Goal: Information Seeking & Learning: Find specific fact

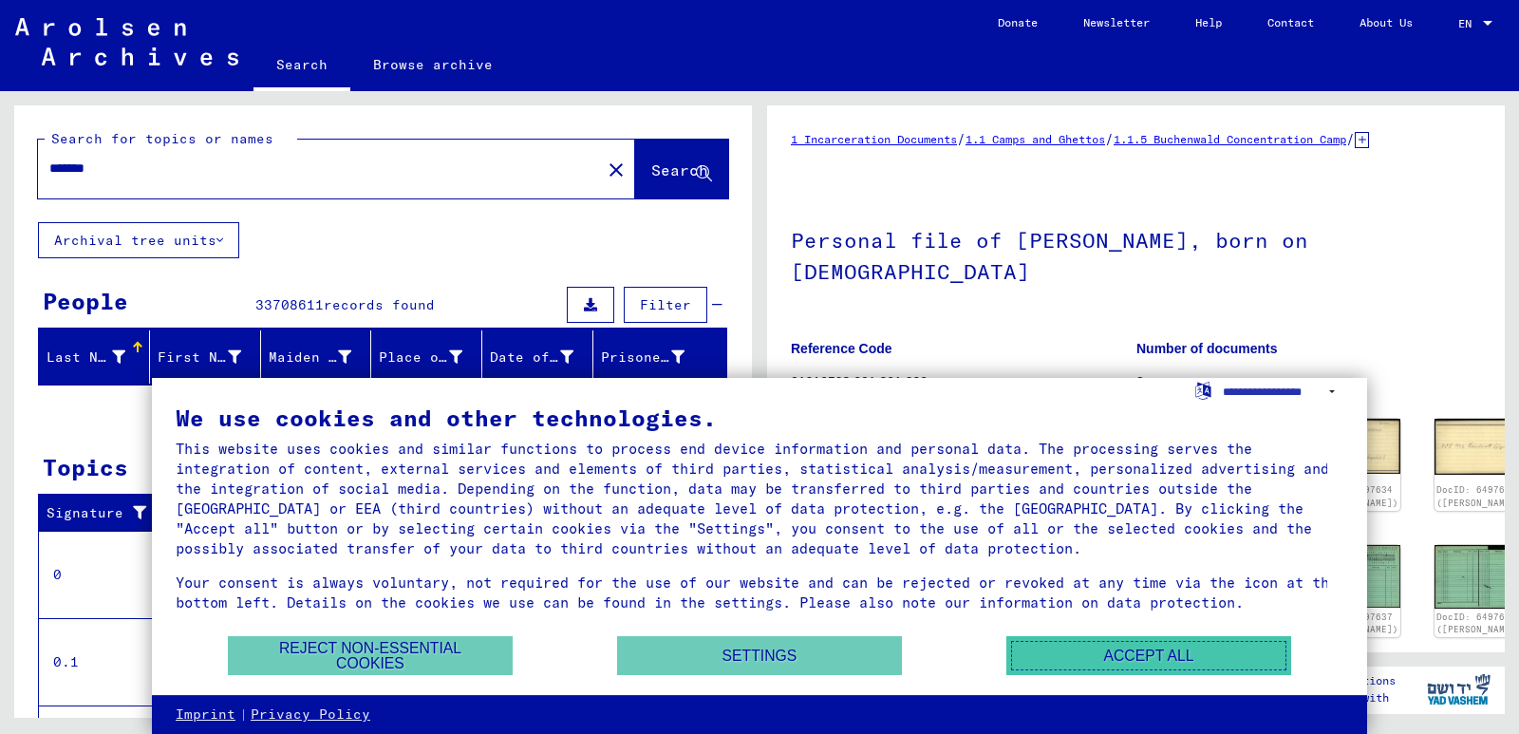
click at [1183, 655] on button "Accept all" at bounding box center [1148, 655] width 285 height 39
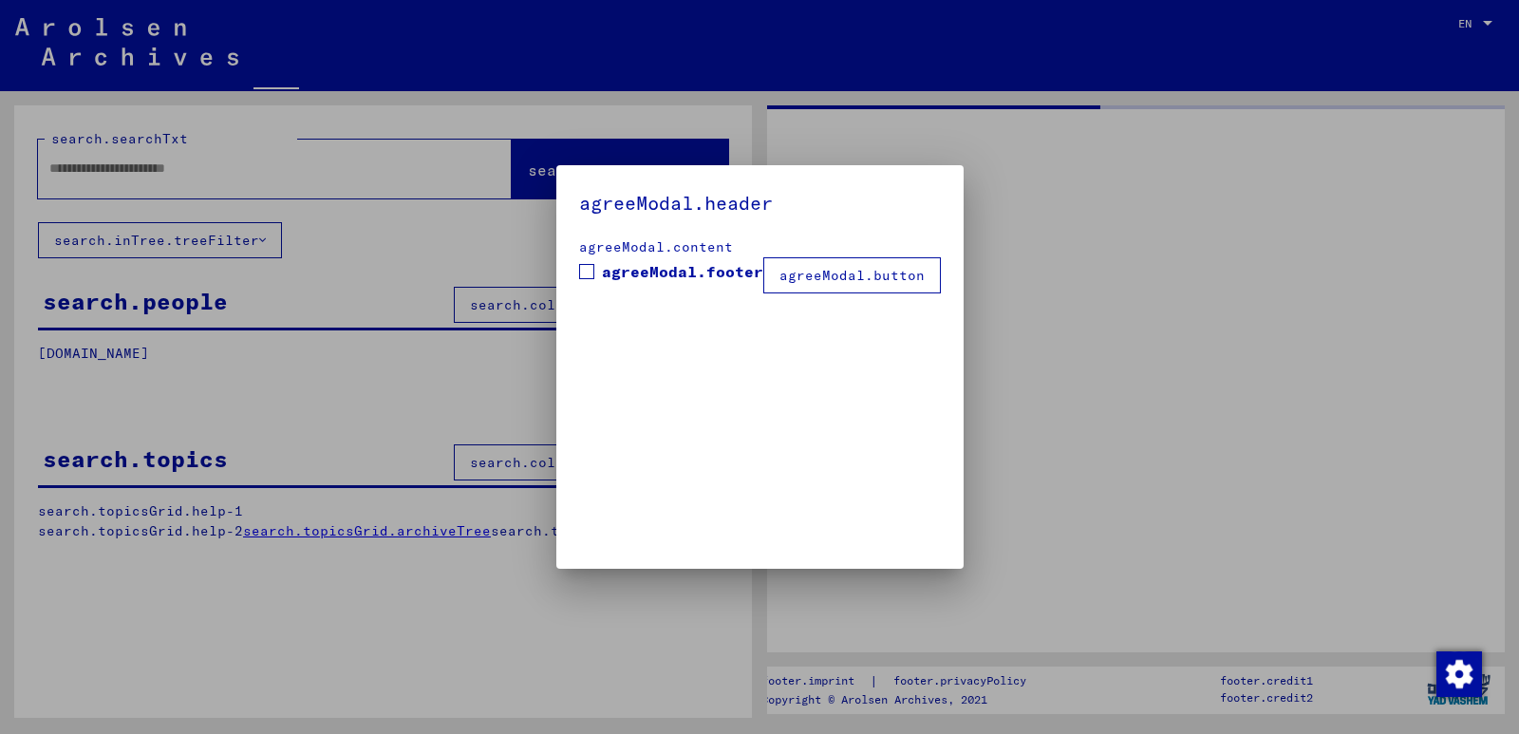
click at [870, 421] on mat-dialog-container "agreeModal.header agreeModal.content agreeModal.footer agreeModal.button" at bounding box center [759, 366] width 407 height 403
type input "*******"
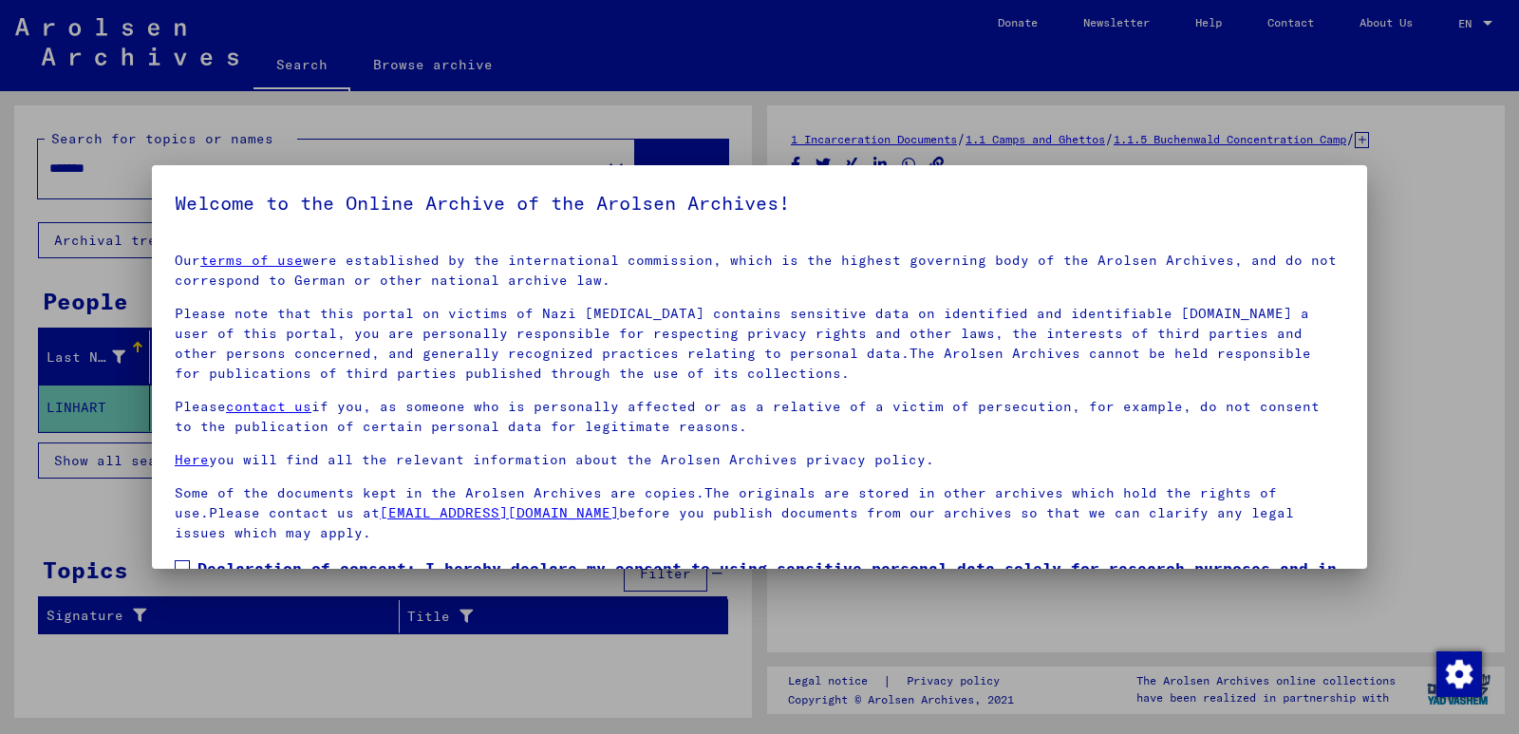
scroll to position [124, 0]
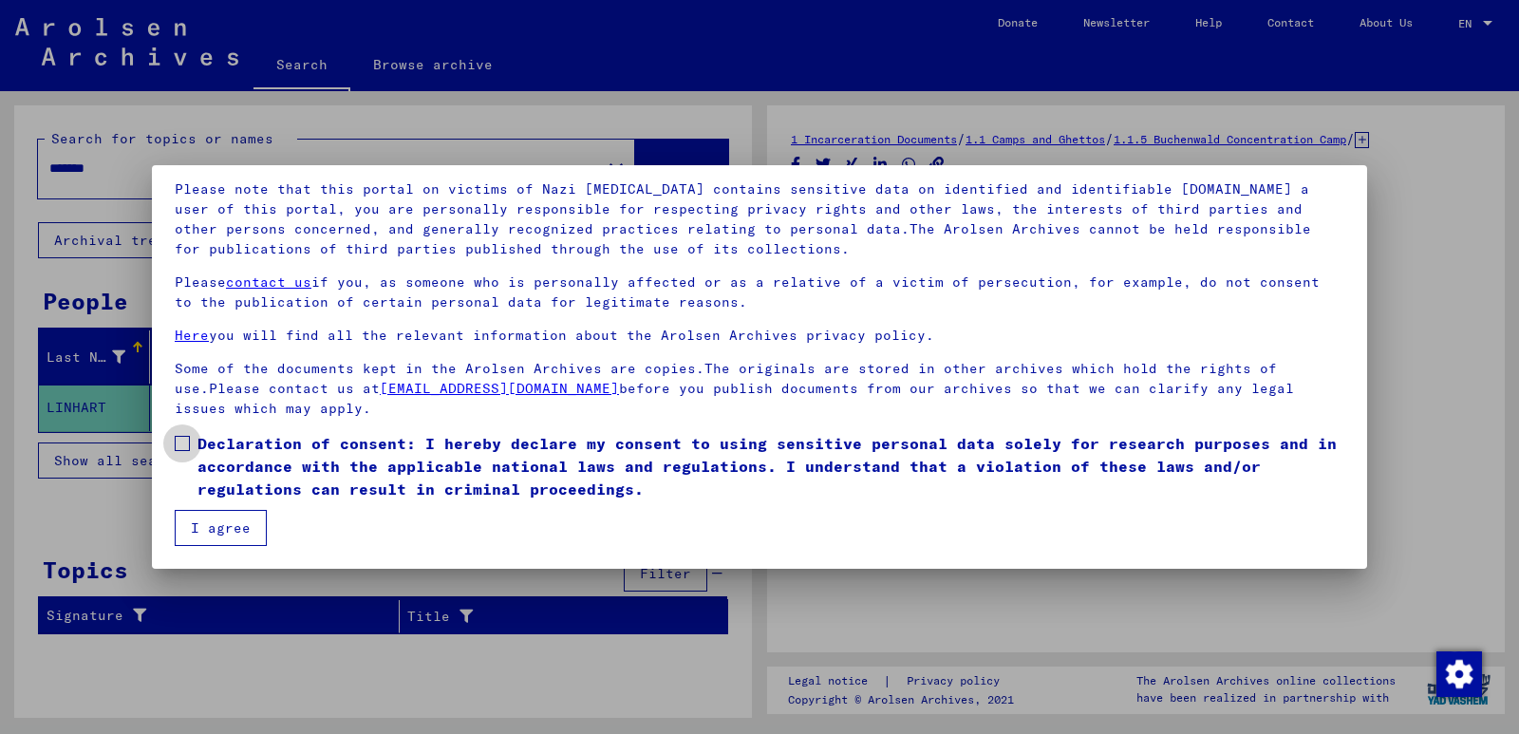
click at [179, 443] on span at bounding box center [182, 443] width 15 height 15
click at [202, 527] on button "I agree" at bounding box center [221, 528] width 92 height 36
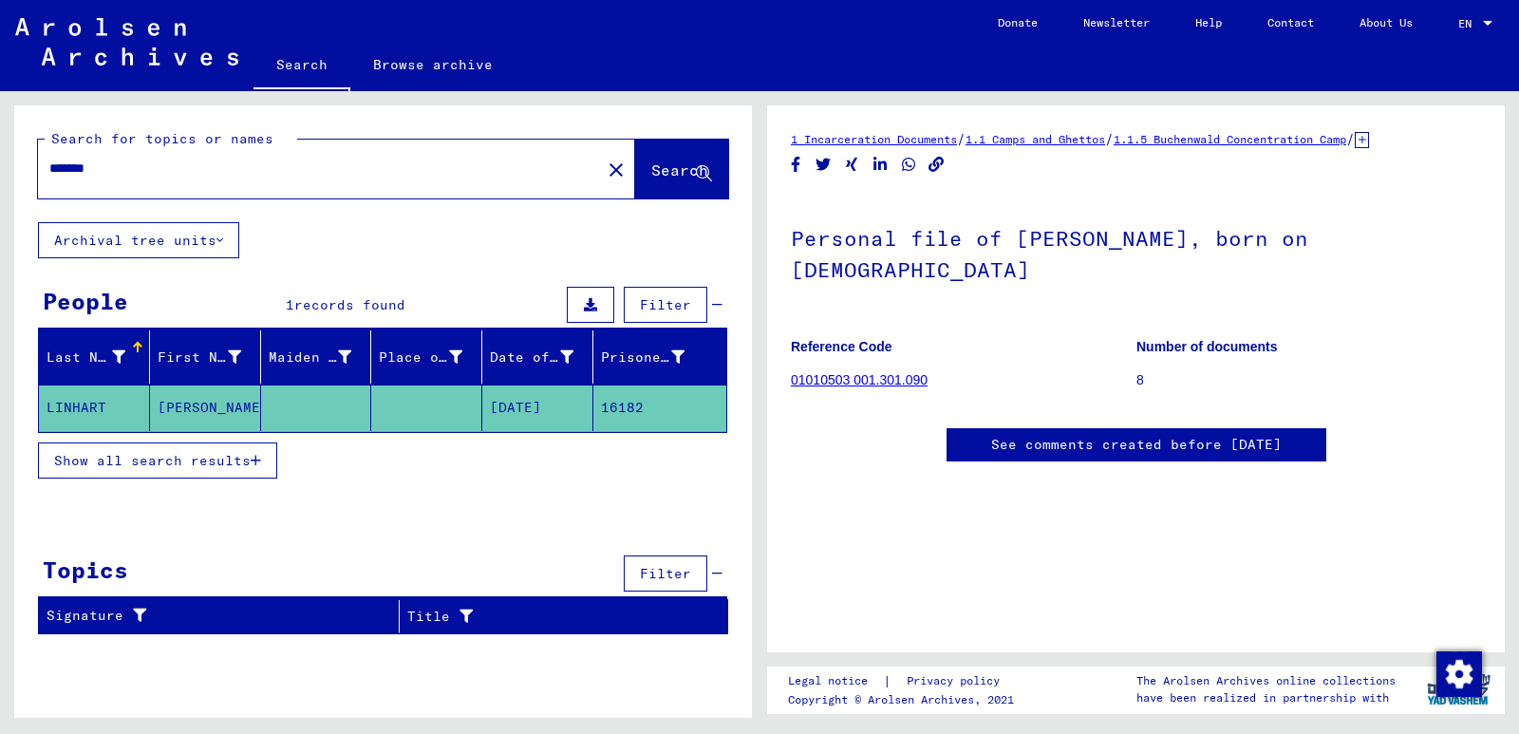
scroll to position [0, 0]
click at [550, 407] on mat-cell "[DATE]" at bounding box center [537, 407] width 111 height 47
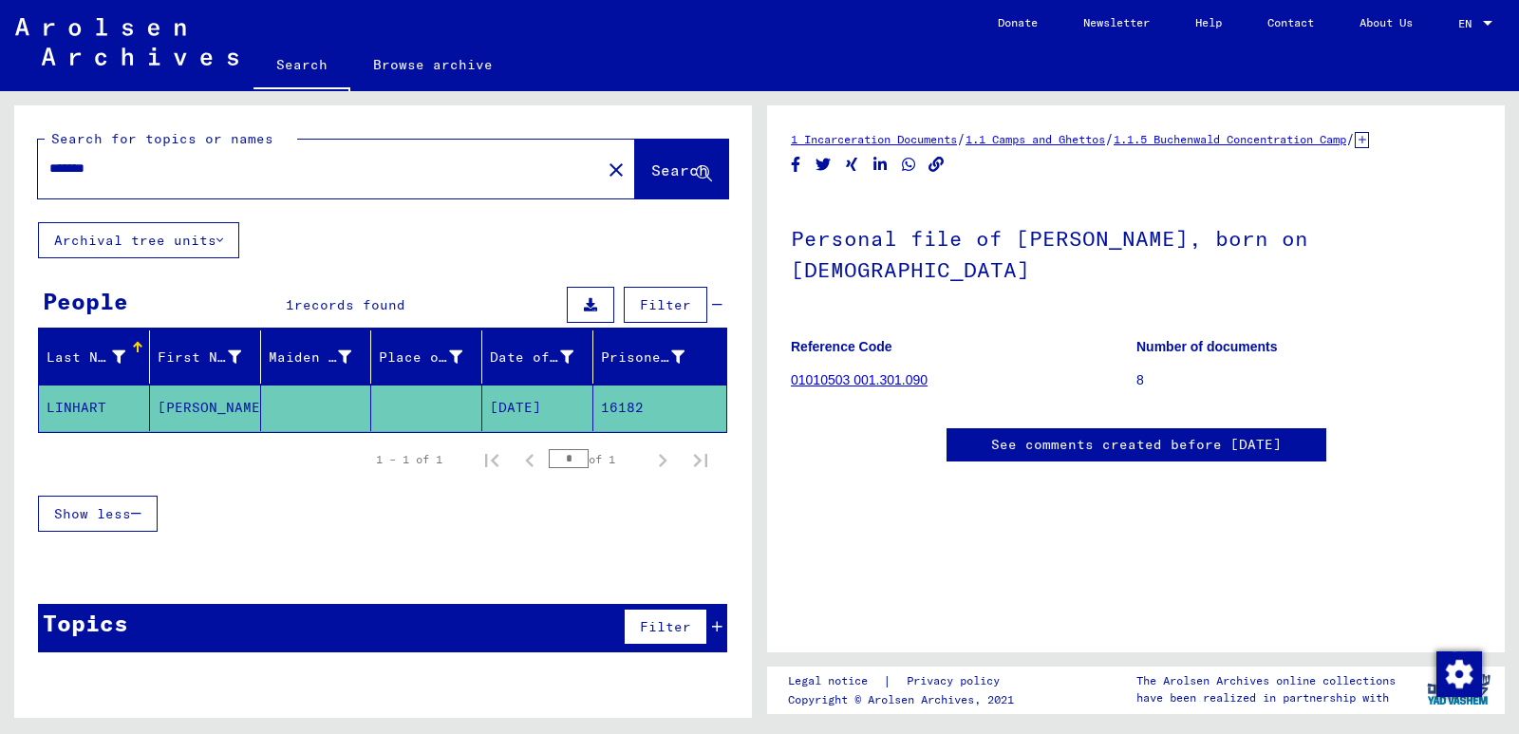
click at [550, 407] on mat-cell "[DATE]" at bounding box center [537, 407] width 111 height 47
click at [627, 407] on mat-cell "16182" at bounding box center [659, 407] width 133 height 47
